Goal: Communication & Community: Ask a question

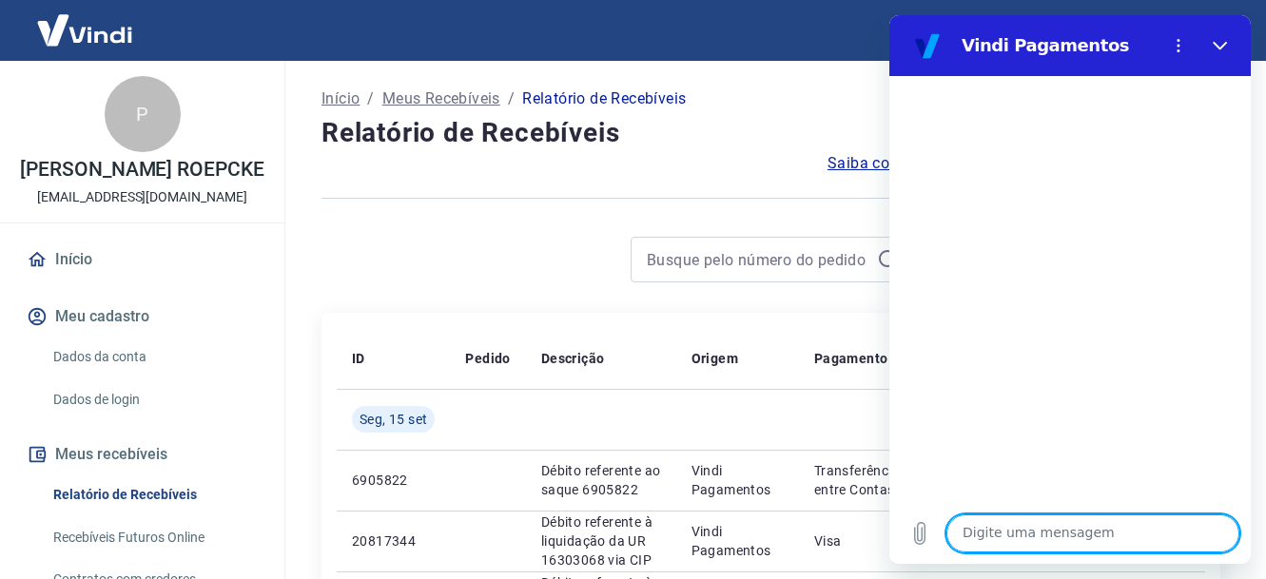
click at [1067, 543] on textarea at bounding box center [1092, 533] width 293 height 38
type textarea "bom dia"
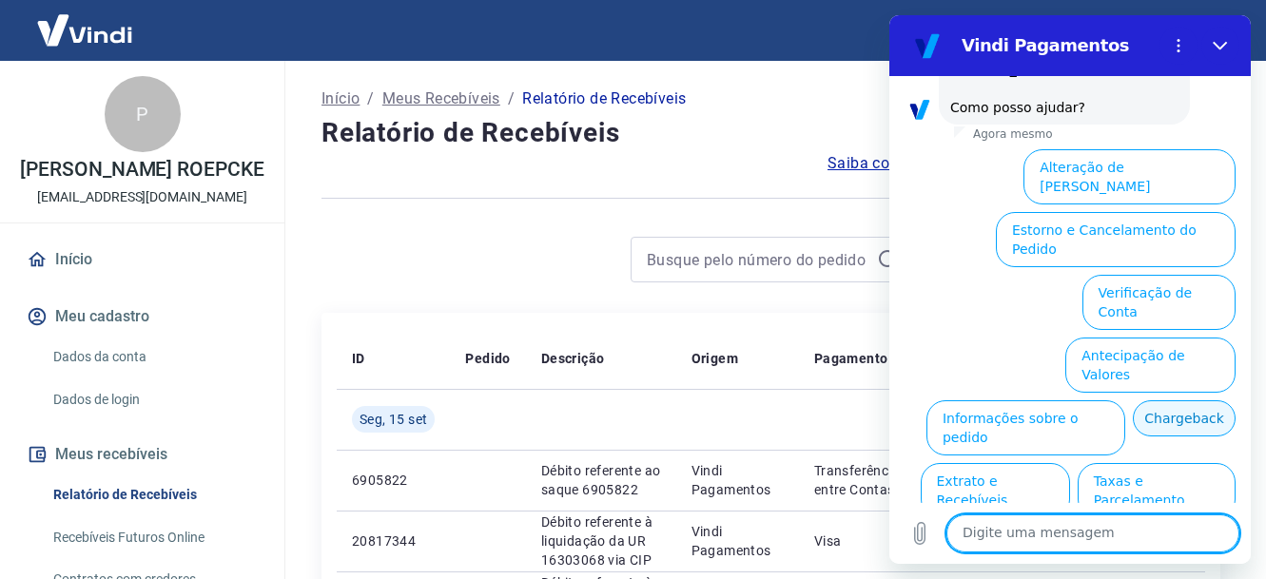
scroll to position [162, 0]
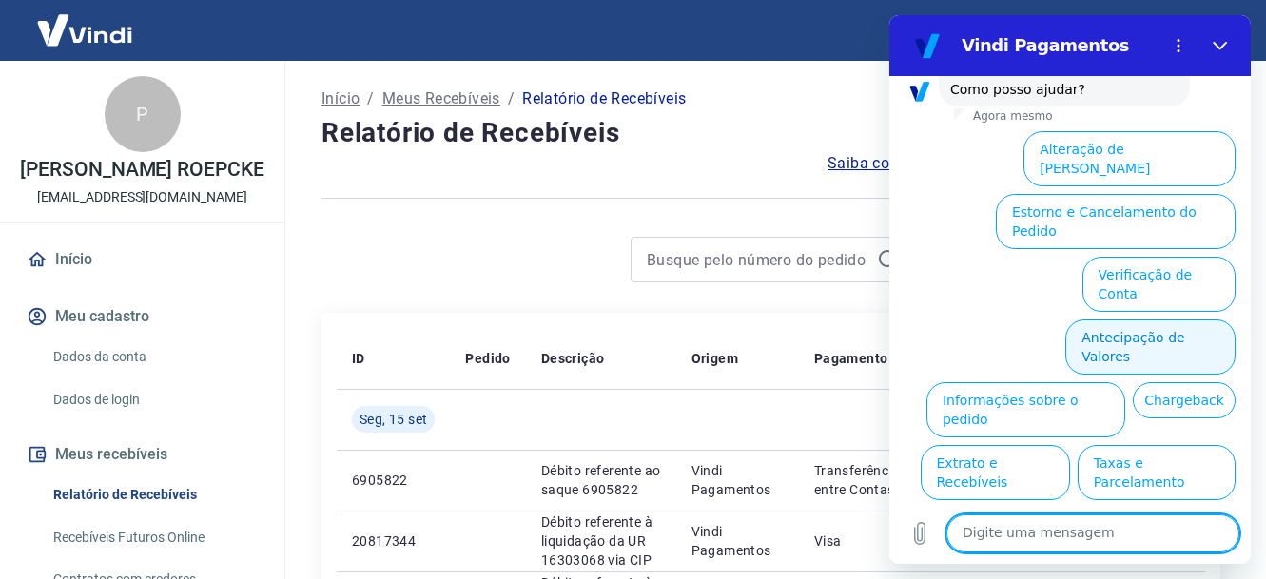
click at [1145, 320] on button "Antecipação de Valores" at bounding box center [1150, 347] width 170 height 55
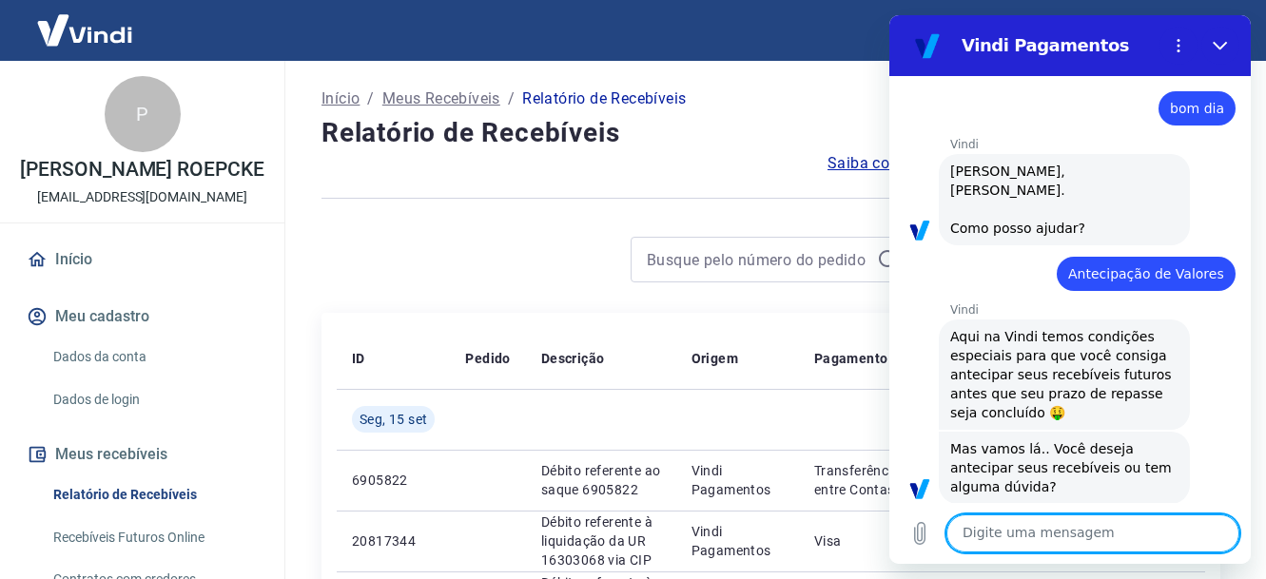
scroll to position [114, 0]
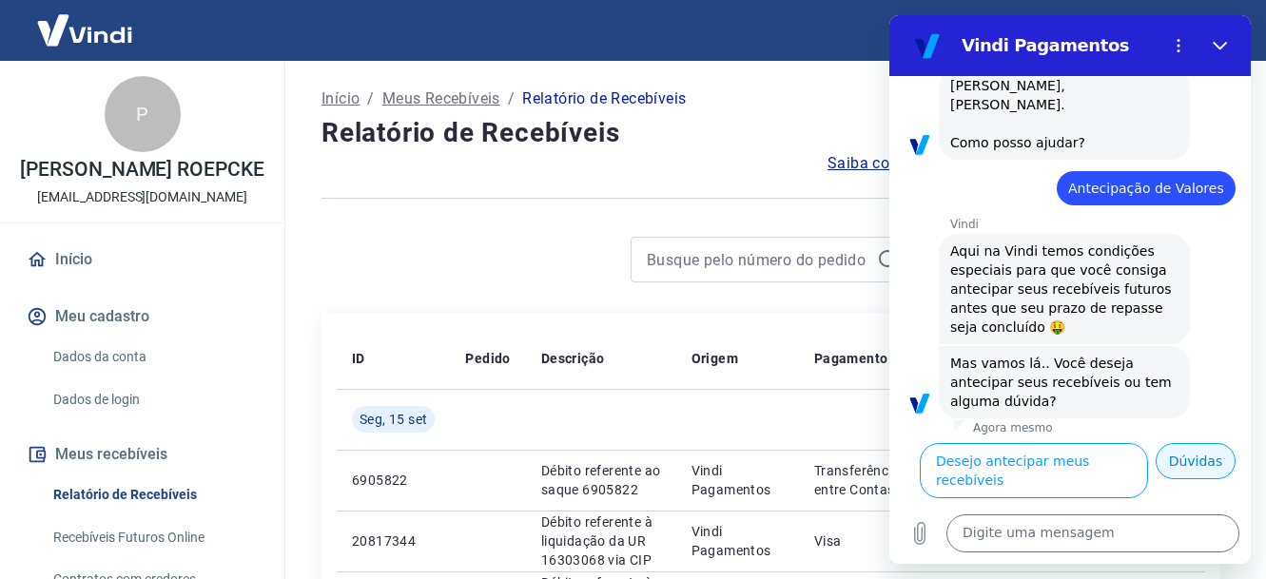
click at [1177, 475] on button "Dúvidas" at bounding box center [1195, 461] width 80 height 36
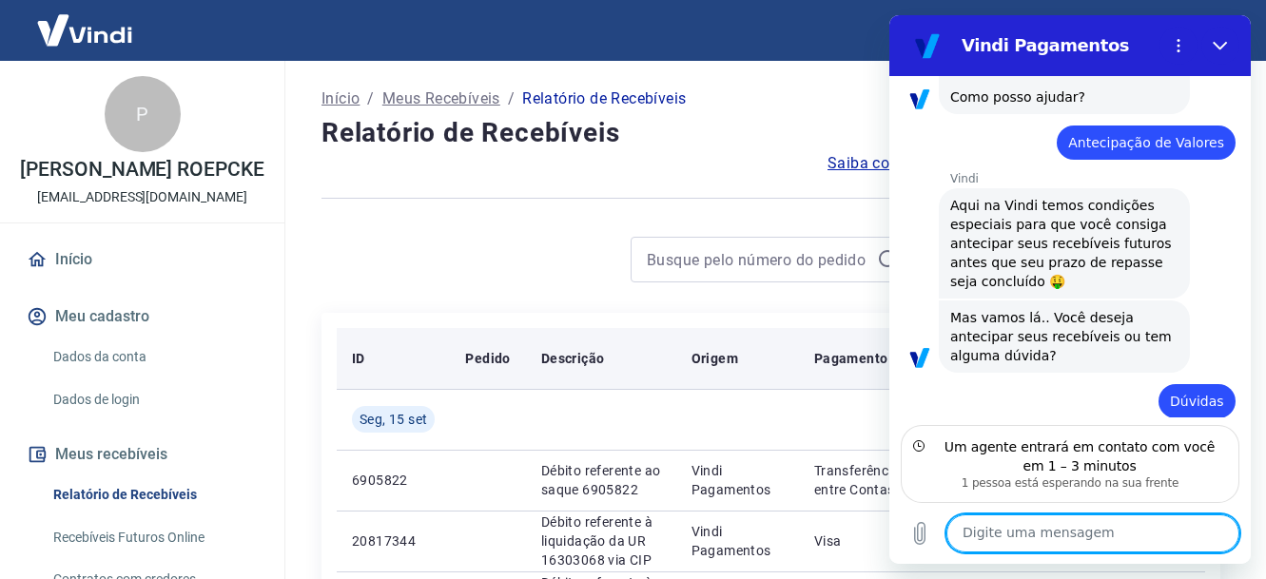
scroll to position [240, 0]
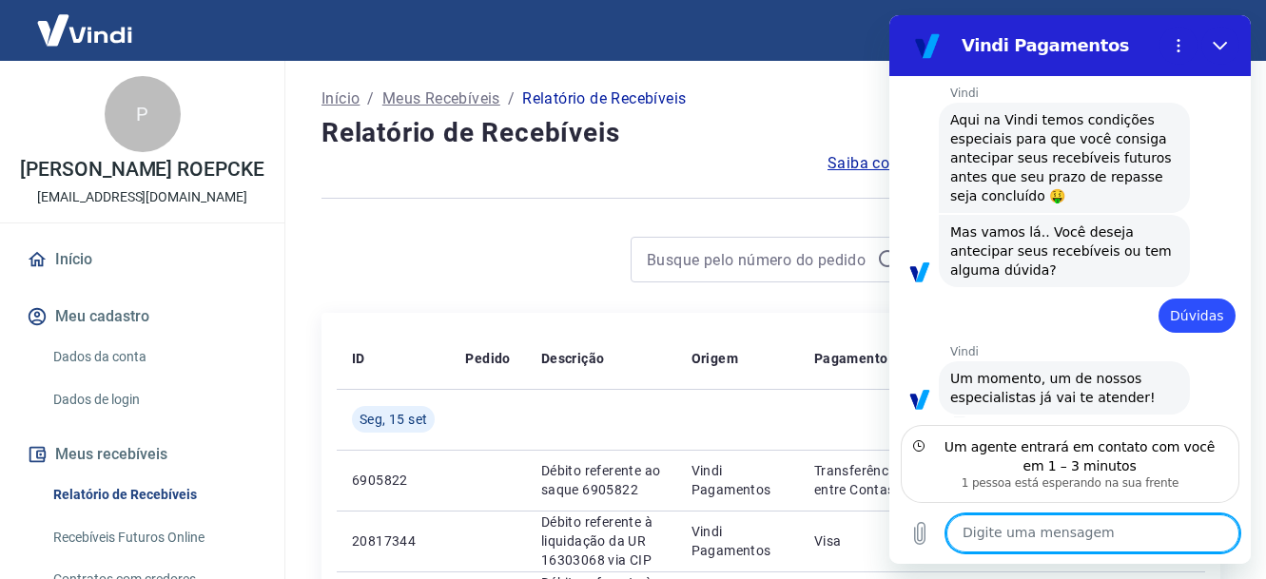
click at [1088, 533] on textarea at bounding box center [1092, 533] width 293 height 38
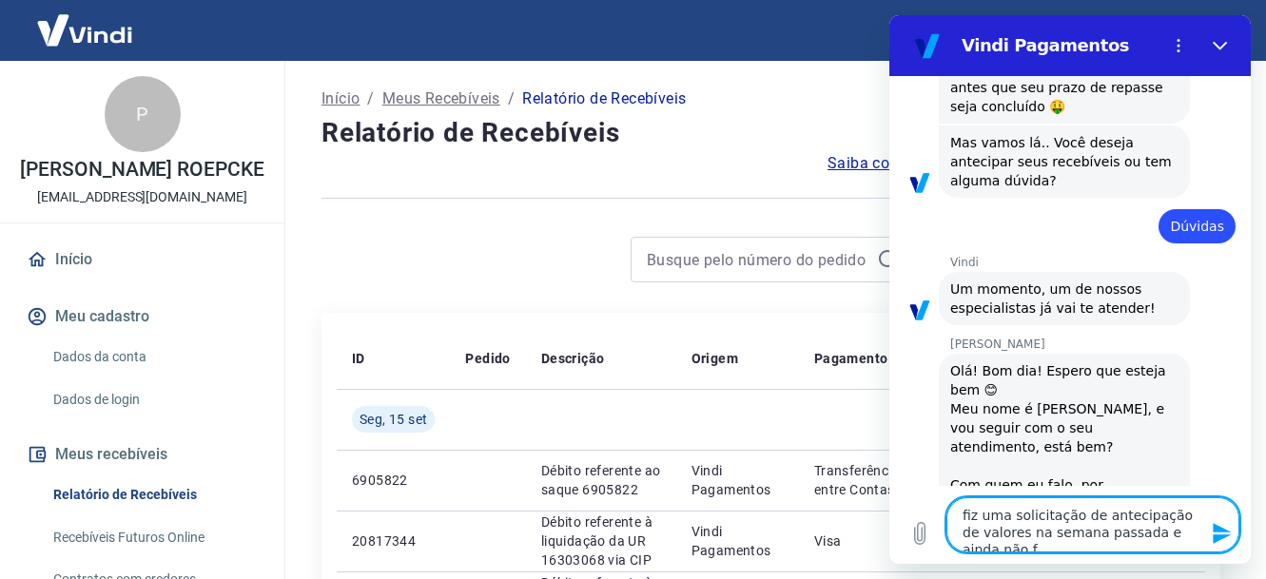
scroll to position [333, 0]
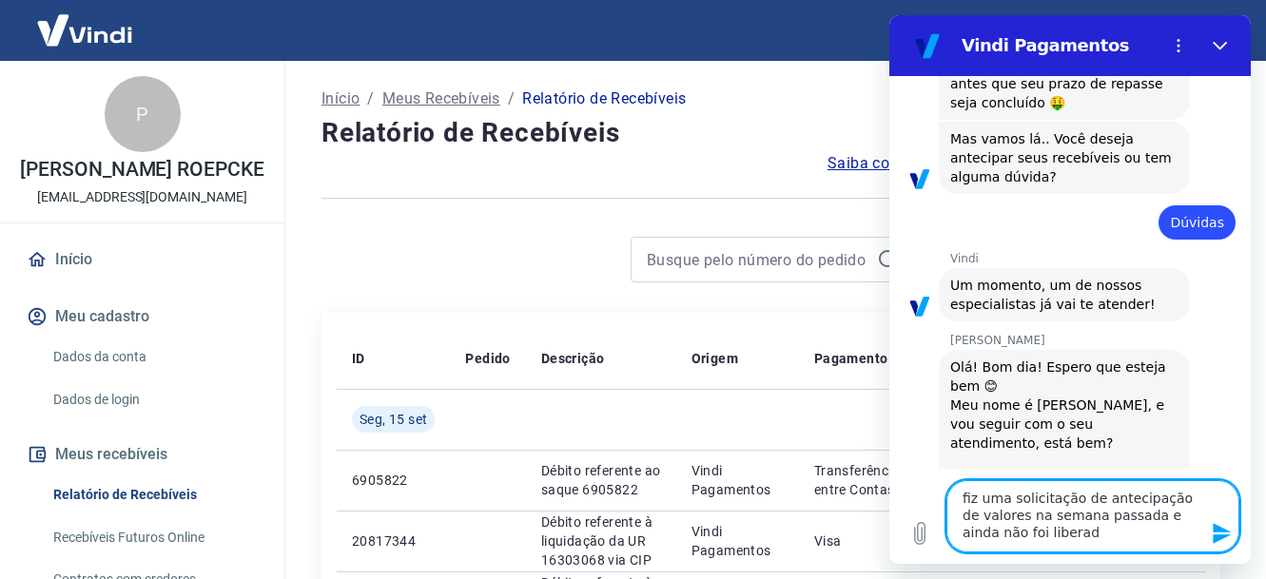
type textarea "fiz uma solicitação de antecipação de valores na semana passada e ainda não foi…"
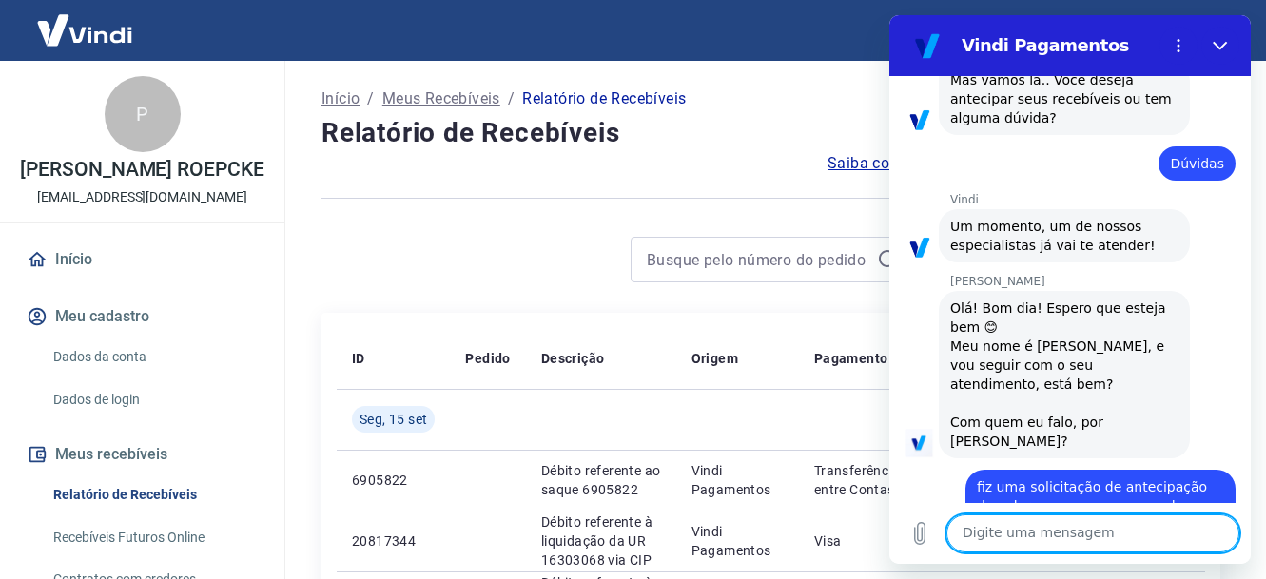
scroll to position [396, 0]
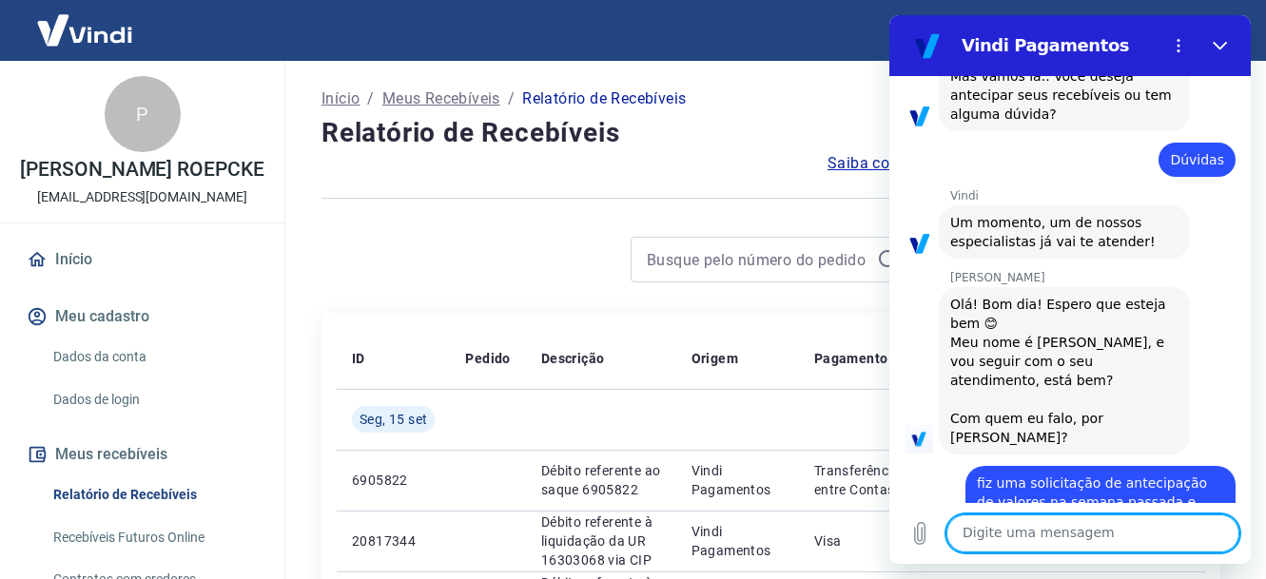
click at [1069, 545] on textarea at bounding box center [1092, 533] width 293 height 38
type textarea "meu nome é [PERSON_NAME]"
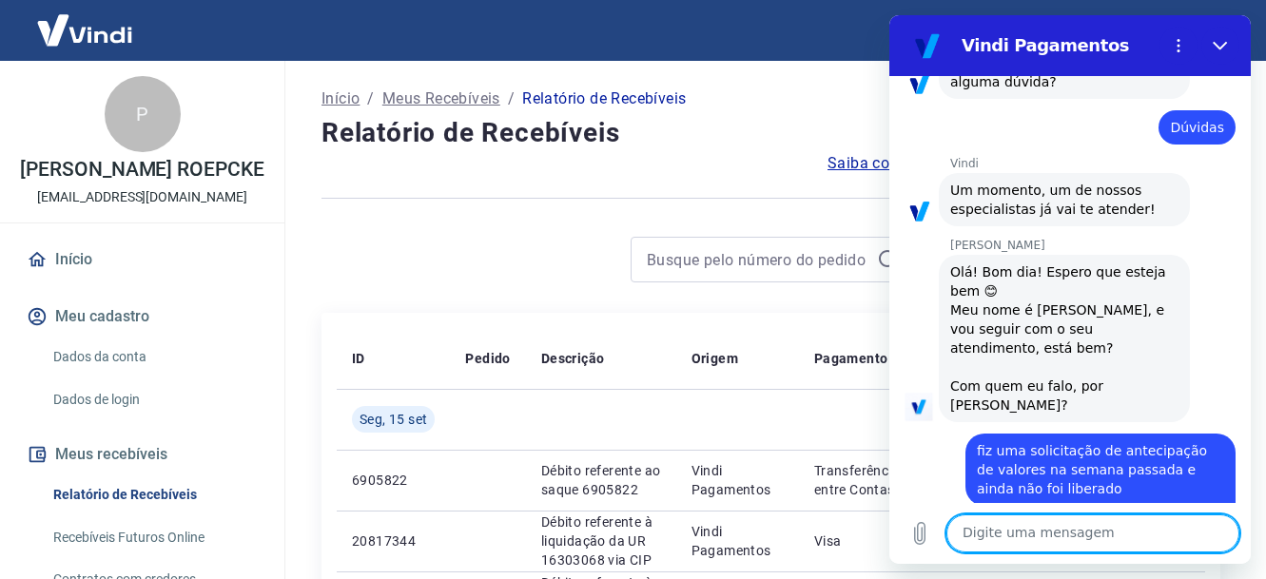
scroll to position [432, 0]
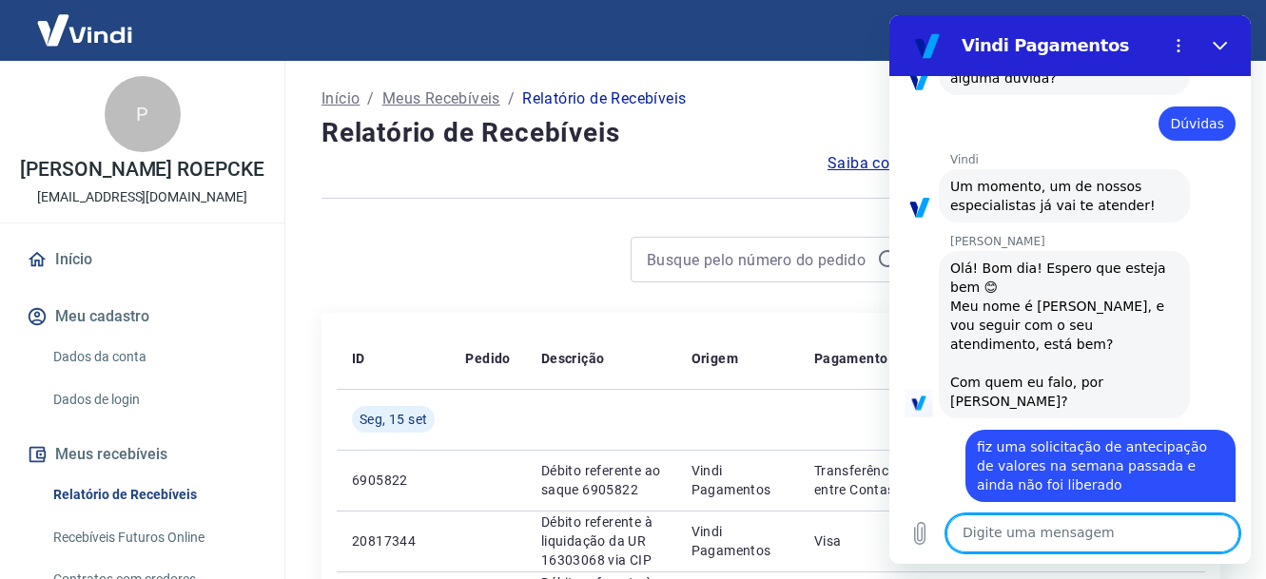
click at [1106, 540] on textarea at bounding box center [1092, 533] width 293 height 38
click at [1006, 538] on textarea "pode vrificar o que aconteceu" at bounding box center [1092, 533] width 293 height 38
type textarea "pode verificar o que aconteceu"
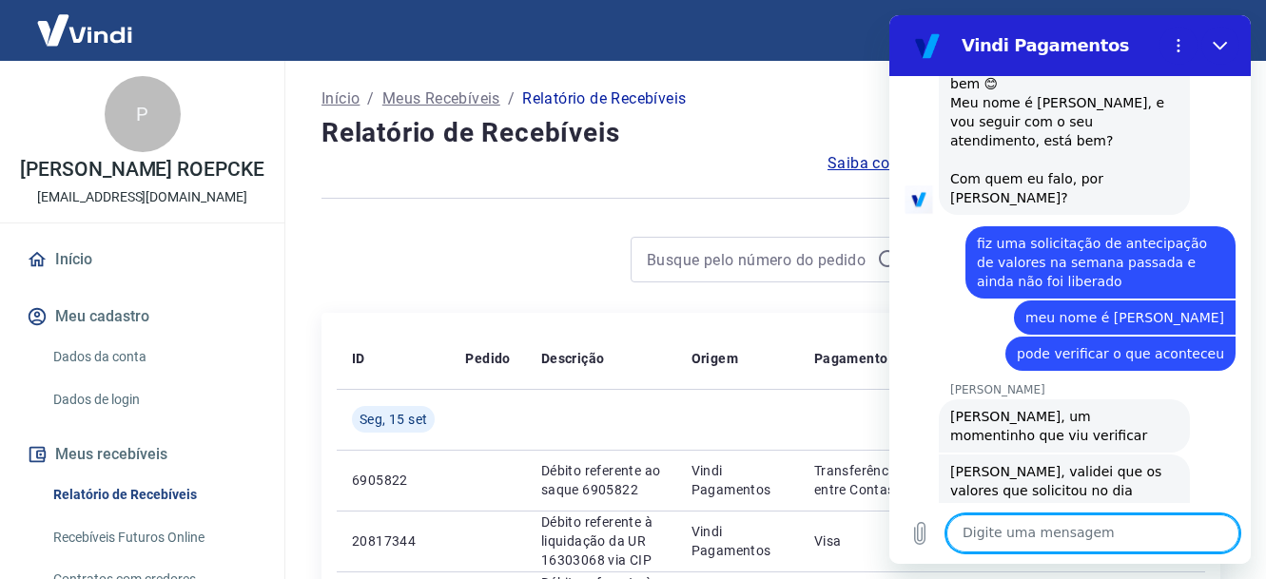
scroll to position [643, 0]
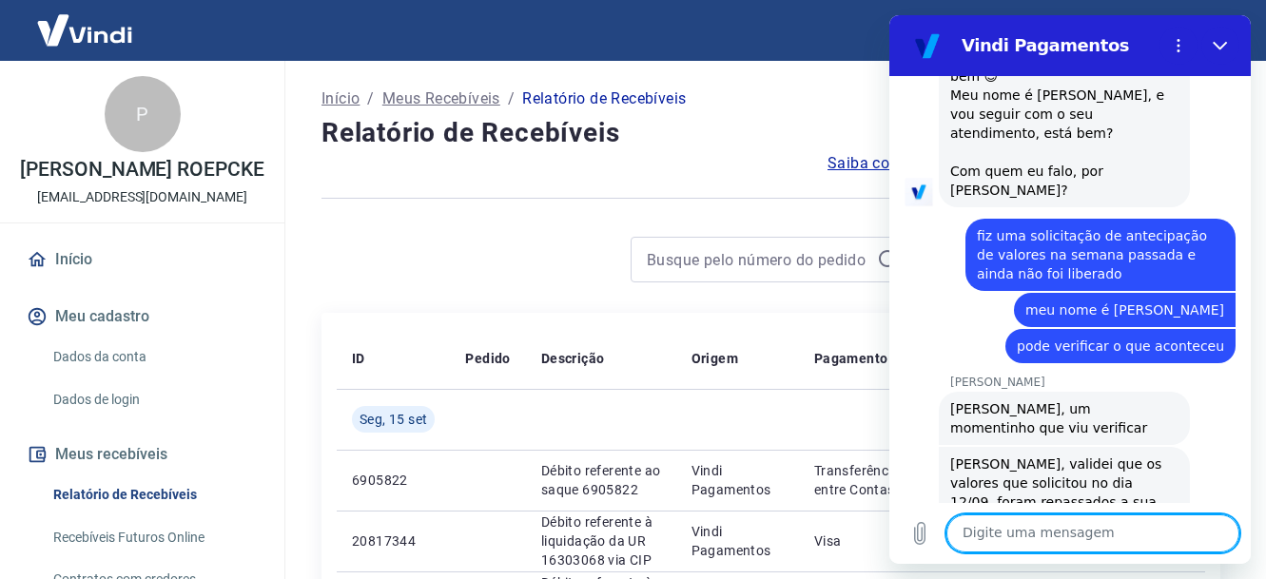
click at [1085, 523] on textarea at bounding box center [1092, 533] width 293 height 38
type textarea "oi"
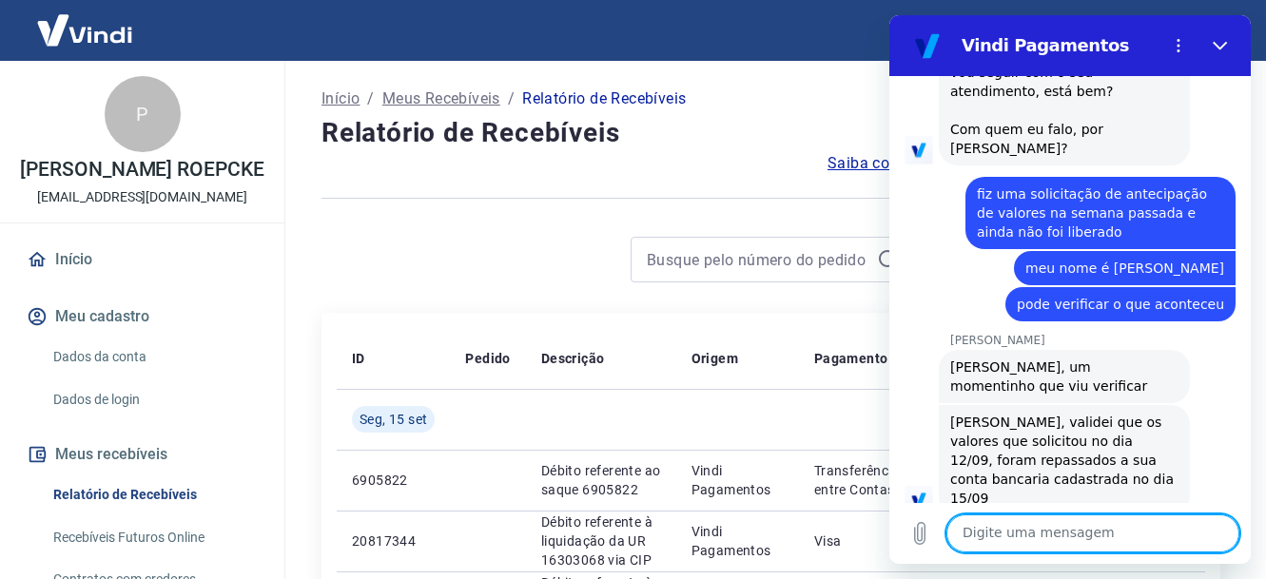
scroll to position [688, 0]
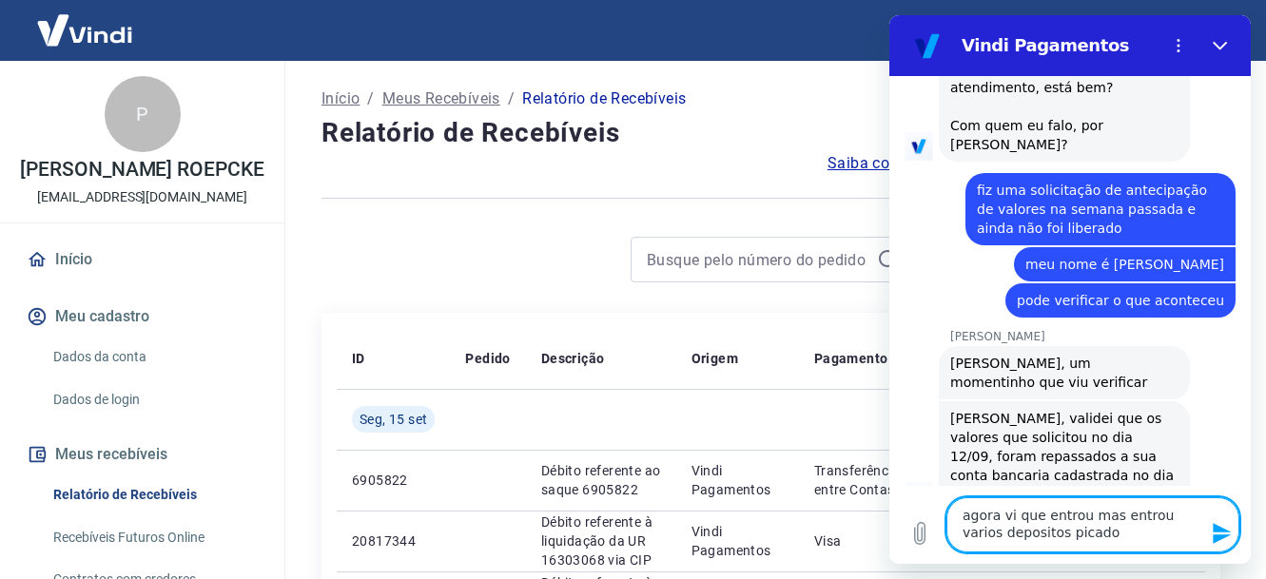
type textarea "agora vi que entrou mas entrou varios depositos picados"
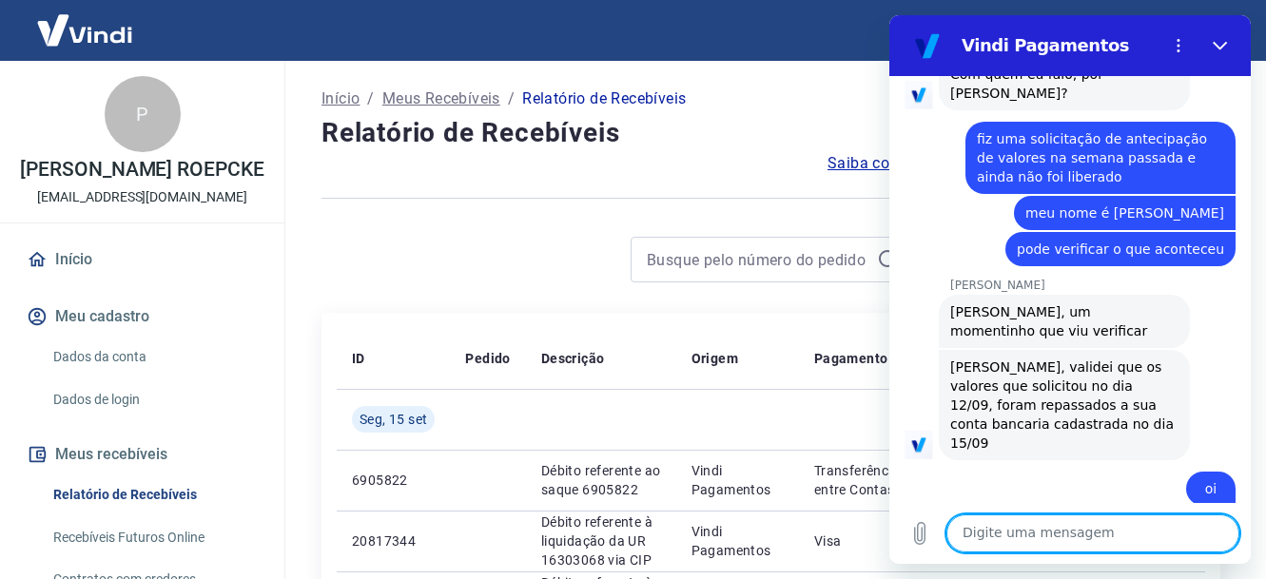
scroll to position [744, 0]
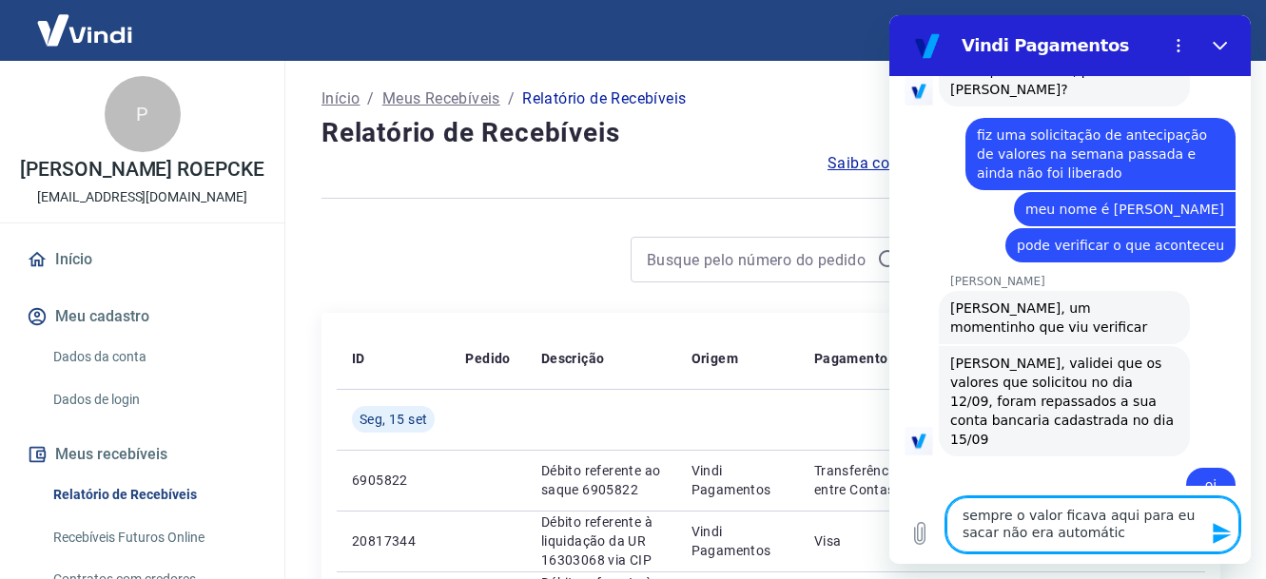
type textarea "sempre o valor ficava aqui para eu sacar não era automático"
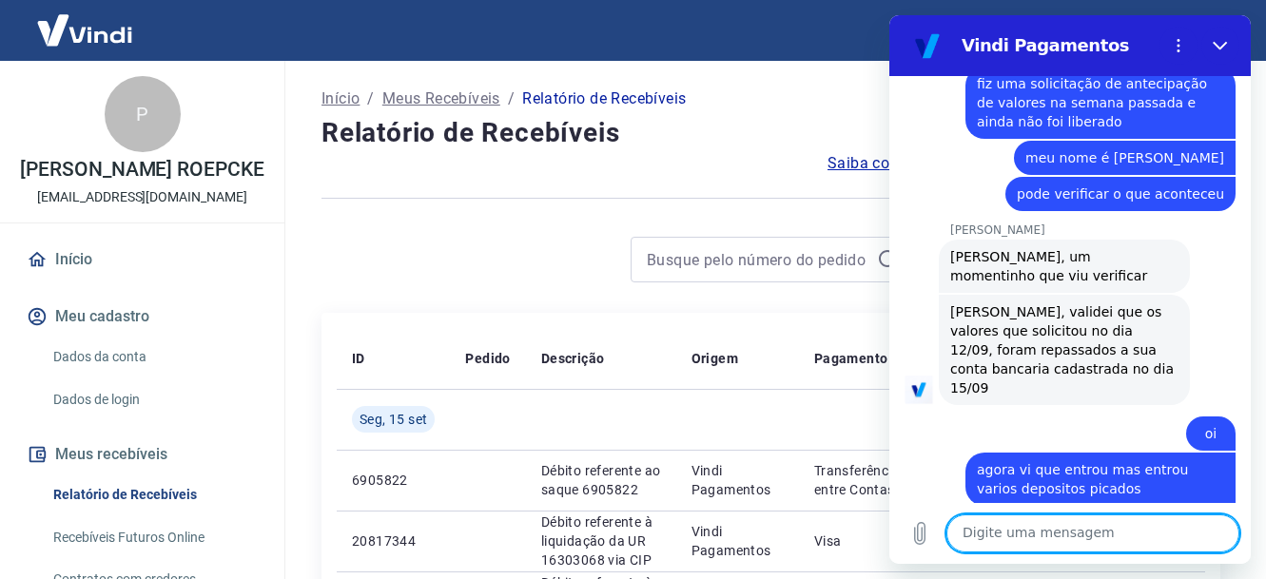
scroll to position [799, 0]
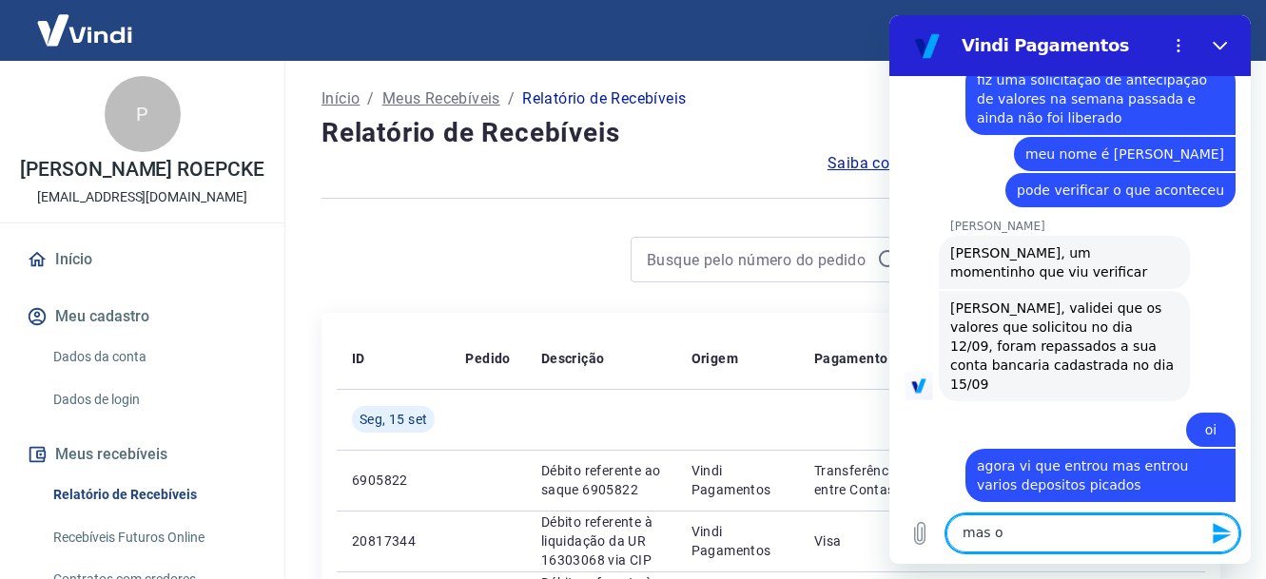
type textarea "mas ok"
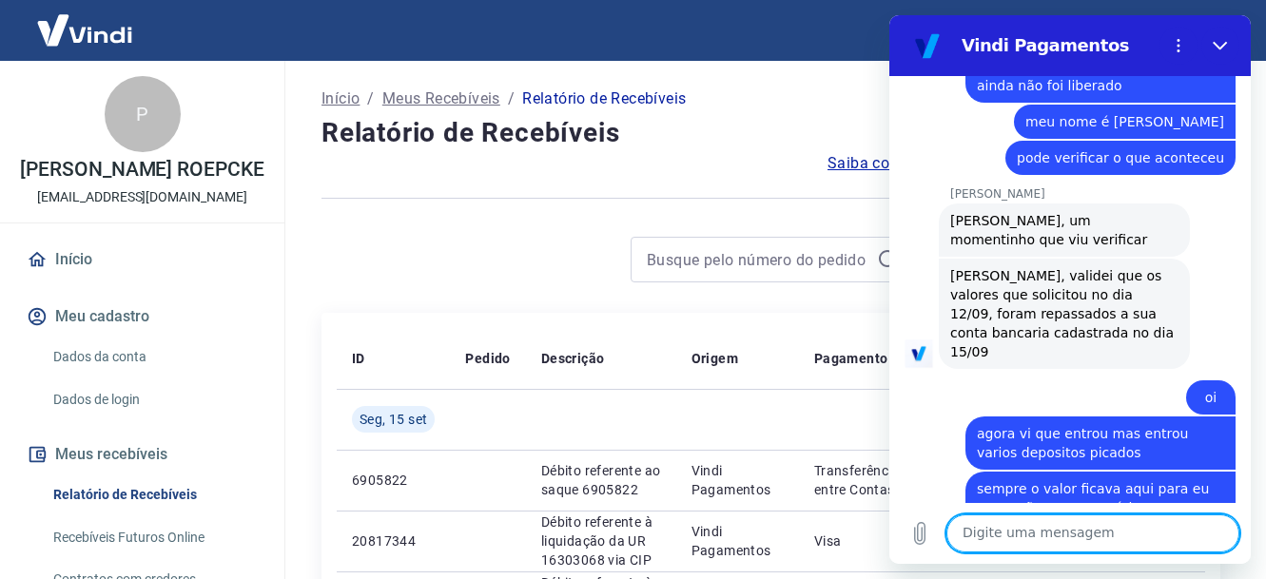
scroll to position [835, 0]
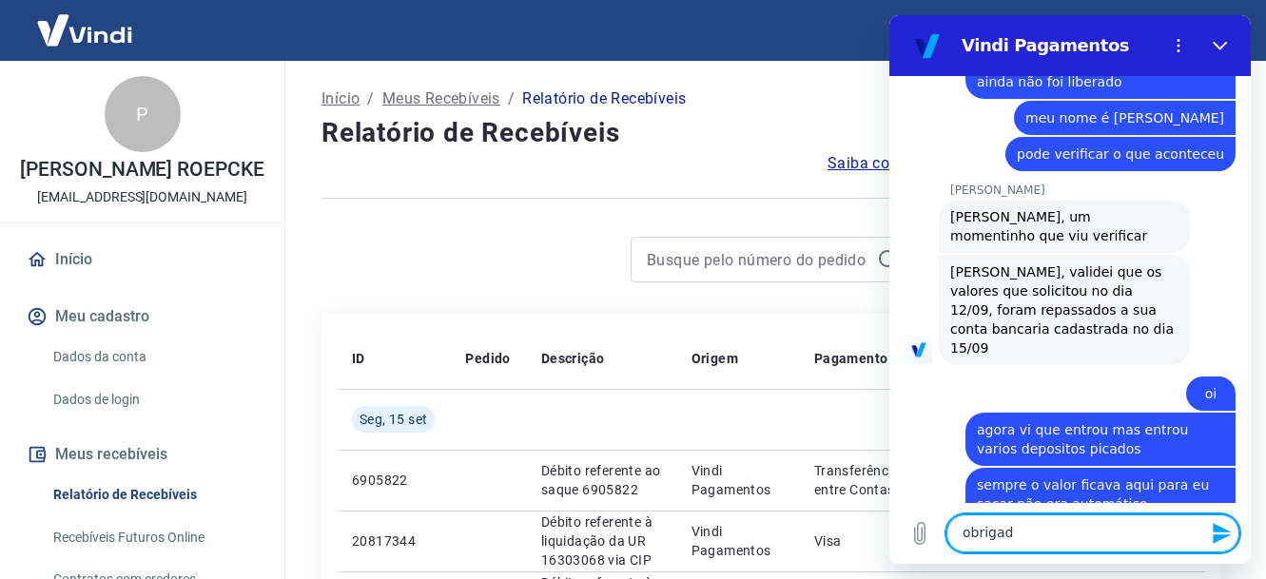
type textarea "obrigada"
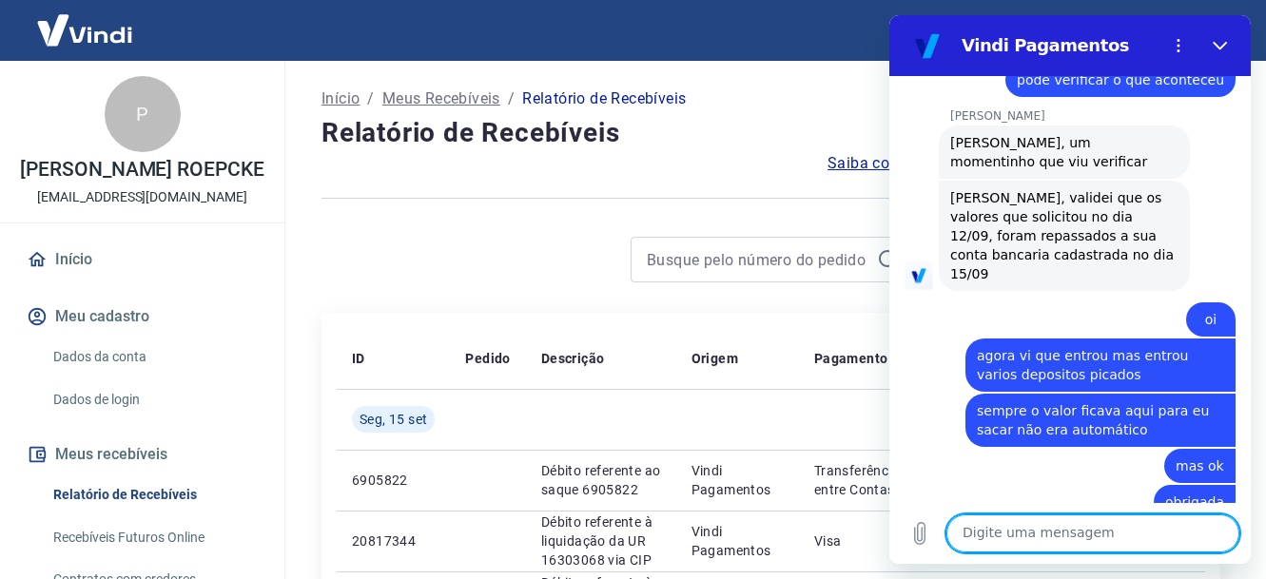
scroll to position [907, 0]
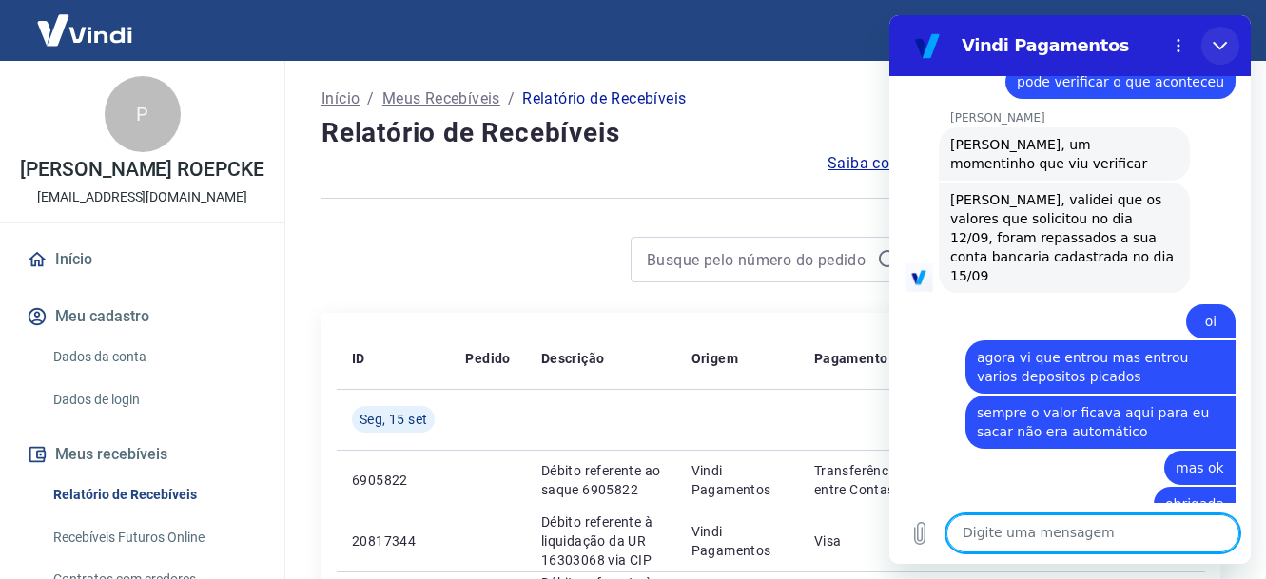
click at [1222, 43] on icon "Fechar" at bounding box center [1219, 45] width 15 height 15
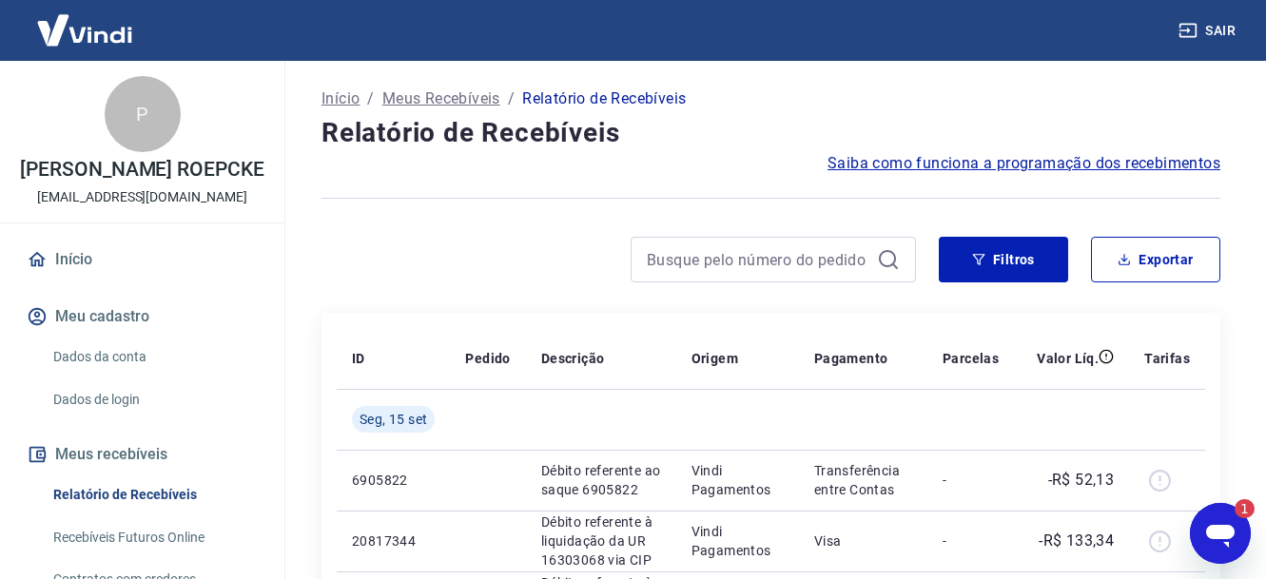
scroll to position [0, 0]
